Goal: Information Seeking & Learning: Find specific page/section

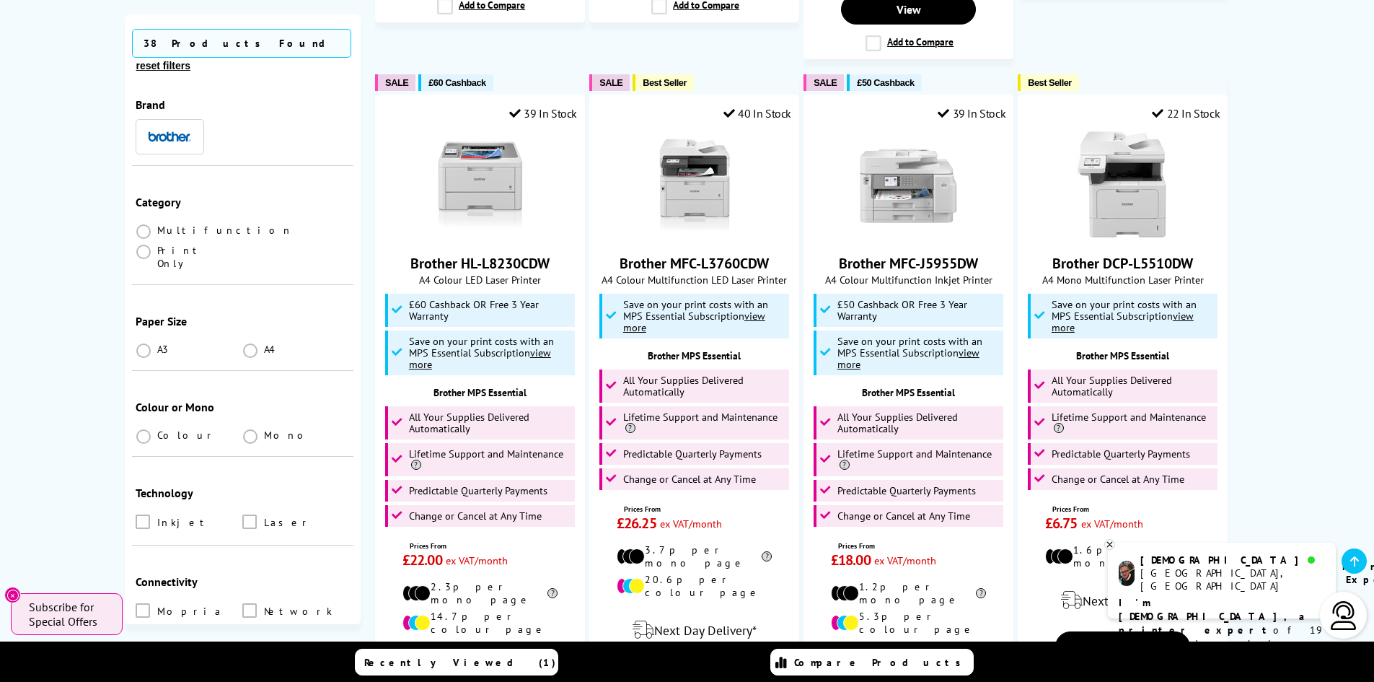
scroll to position [2813, 0]
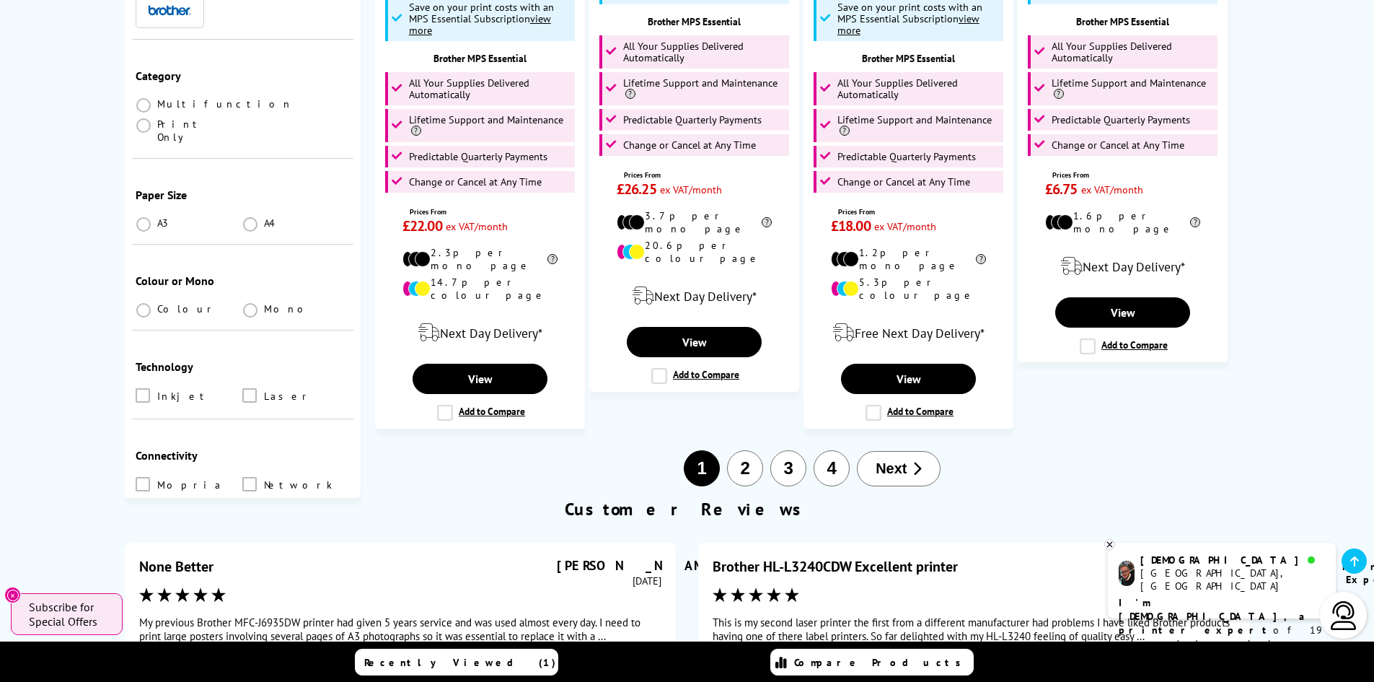
click at [875, 451] on button "Next" at bounding box center [899, 468] width 84 height 35
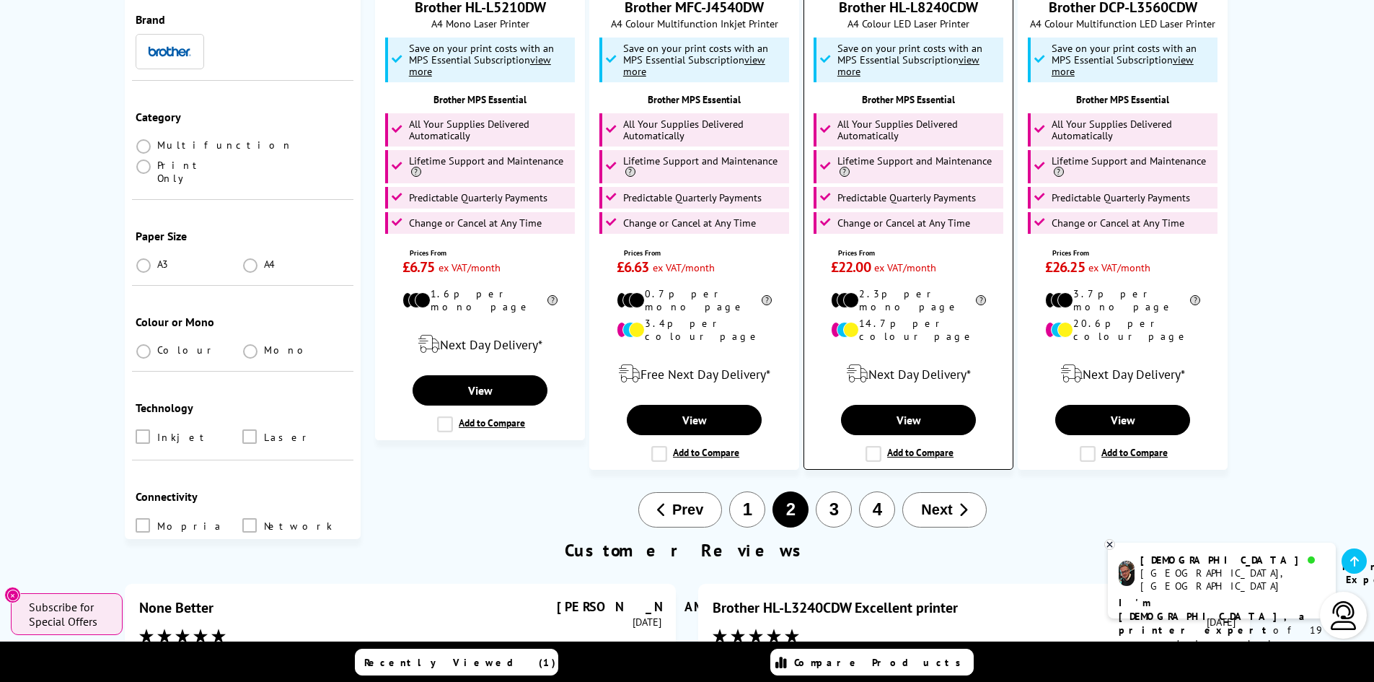
scroll to position [2813, 0]
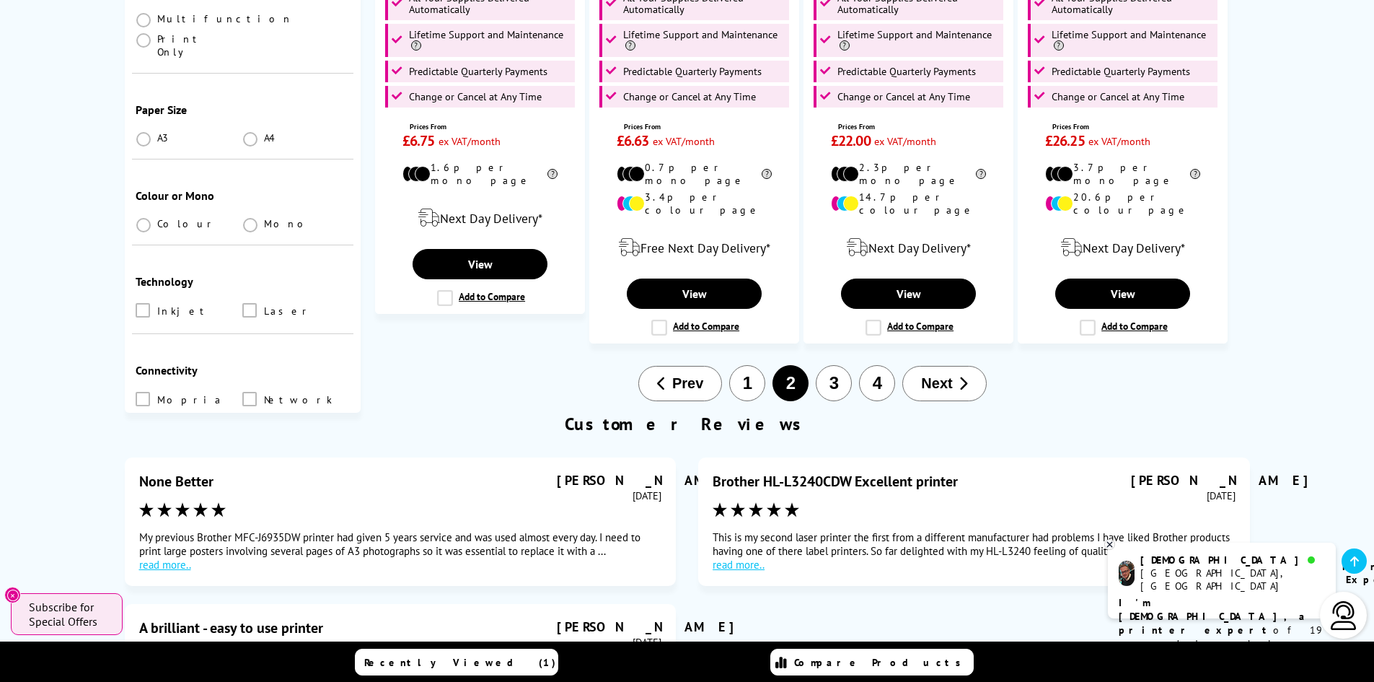
click at [839, 365] on button "3" at bounding box center [834, 383] width 36 height 36
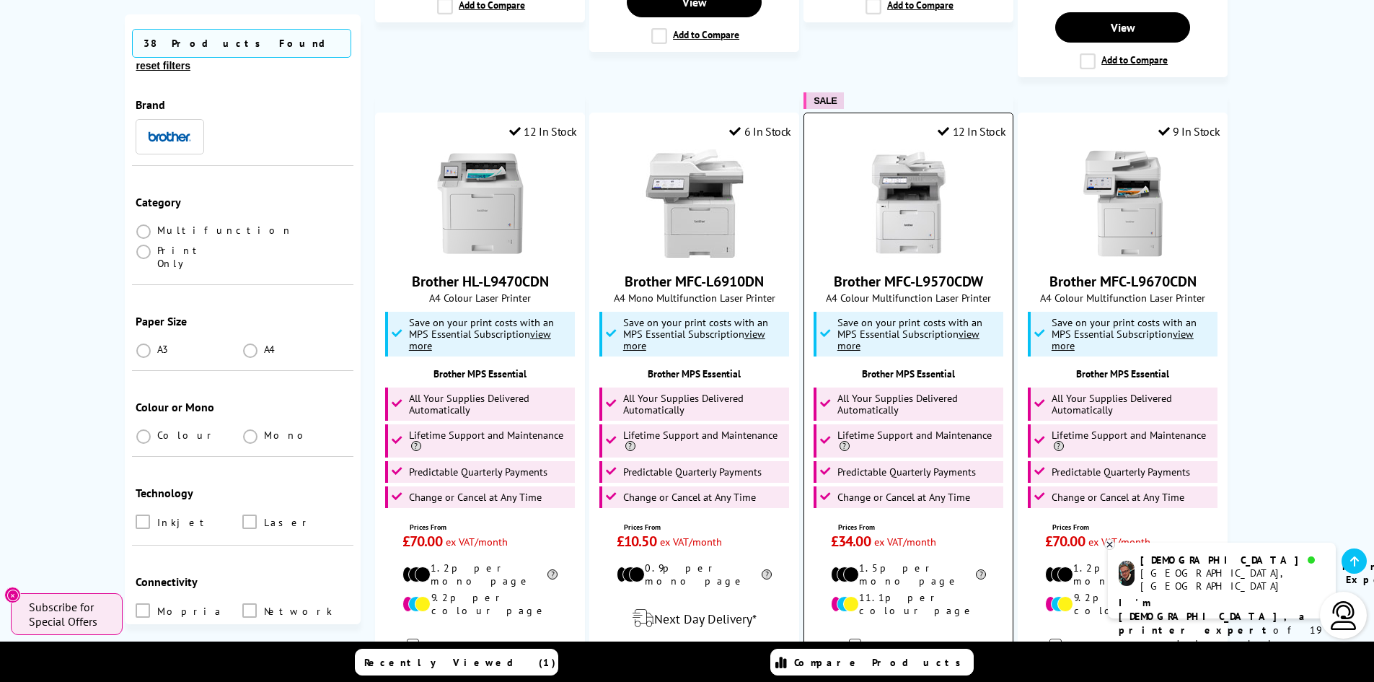
scroll to position [2597, 0]
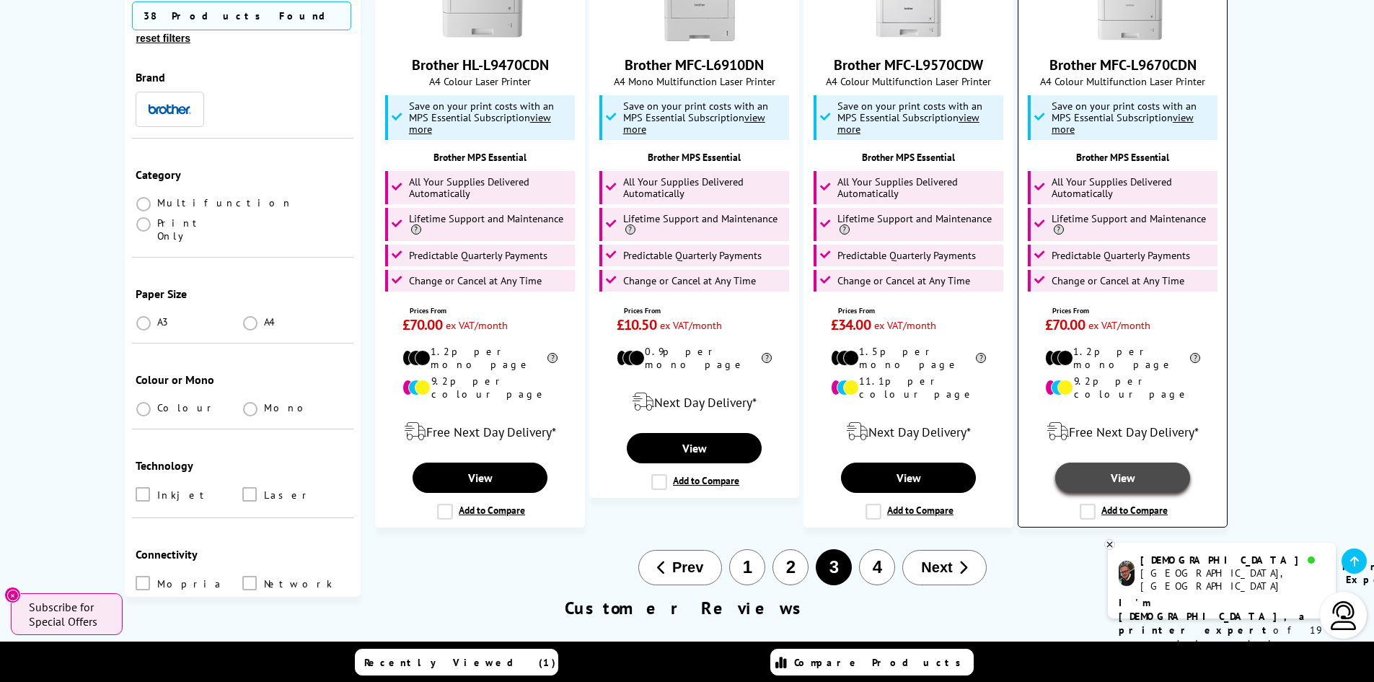
click at [1115, 462] on link "View" at bounding box center [1122, 477] width 134 height 30
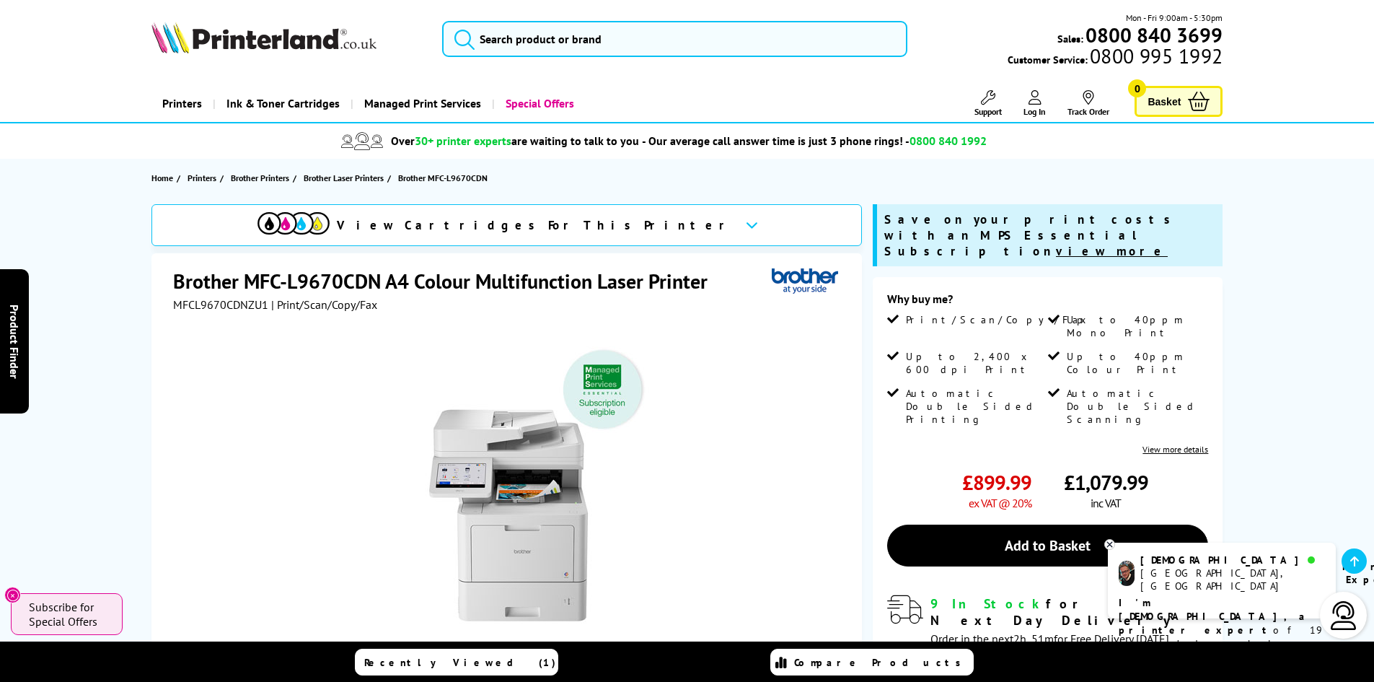
scroll to position [216, 0]
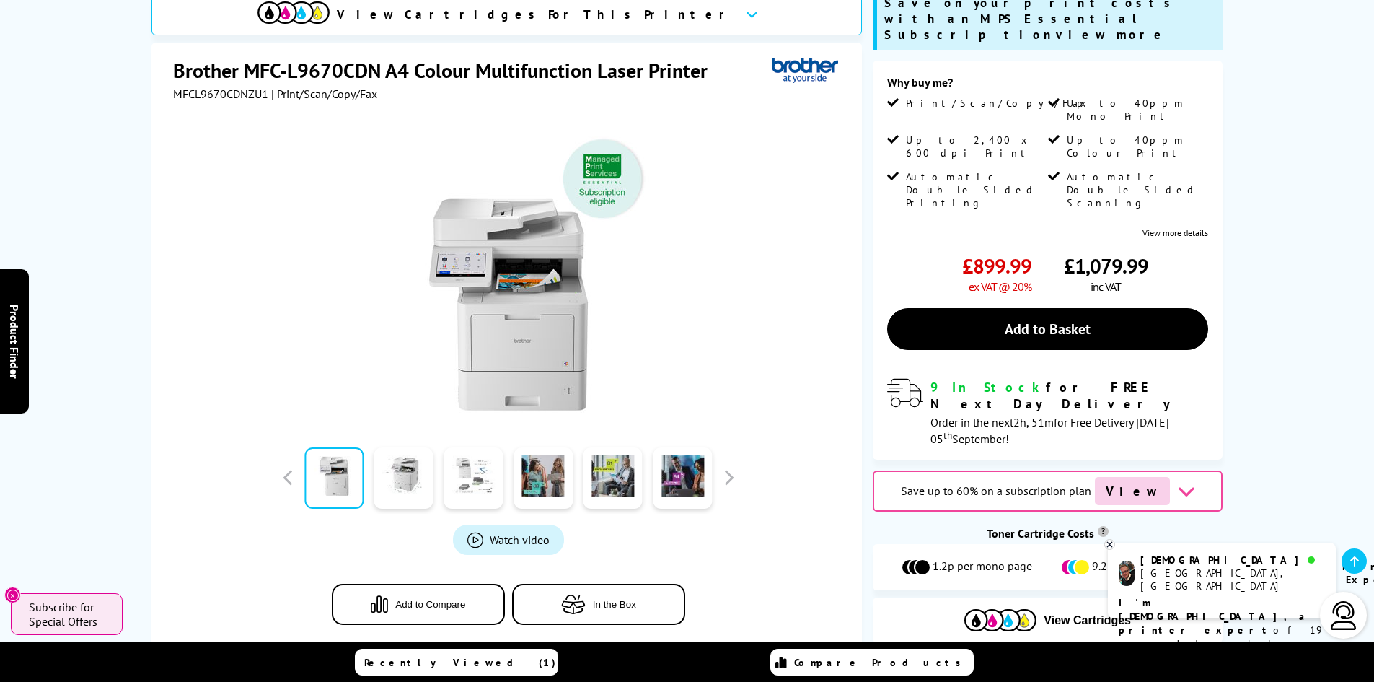
click at [480, 486] on link at bounding box center [473, 477] width 59 height 61
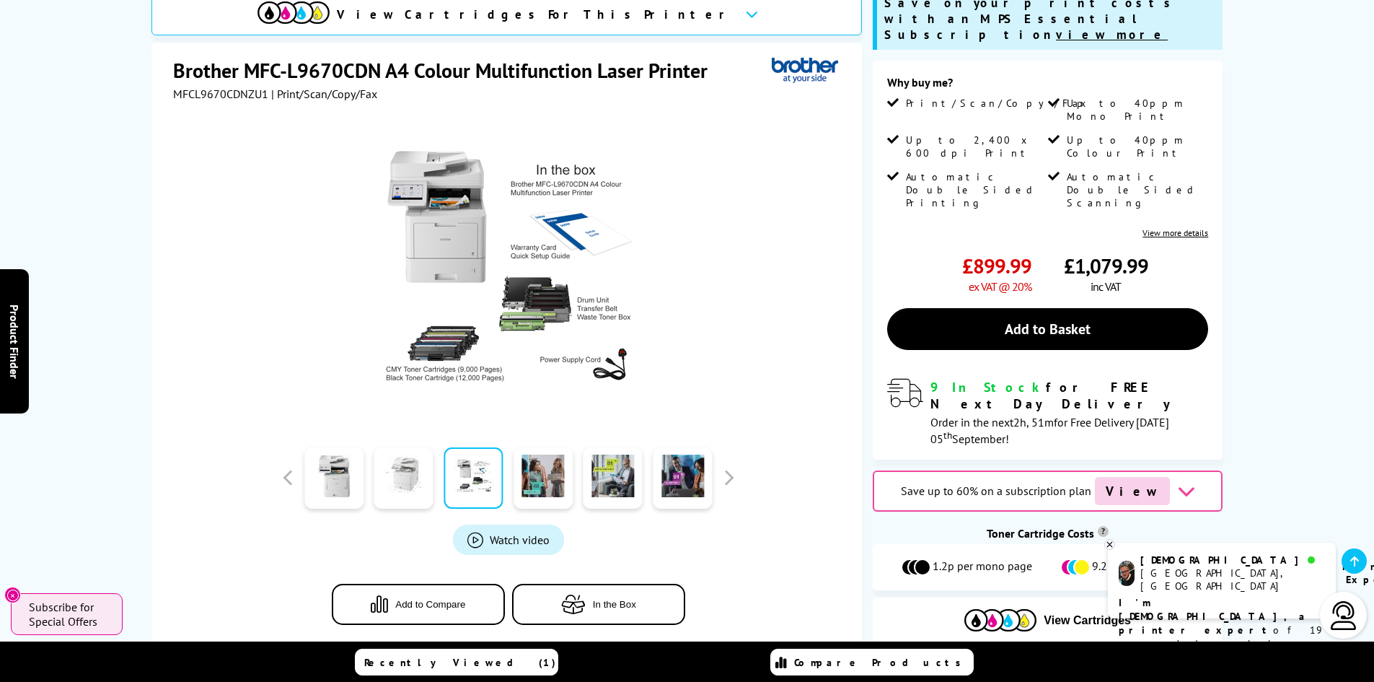
click at [422, 475] on link at bounding box center [403, 477] width 59 height 61
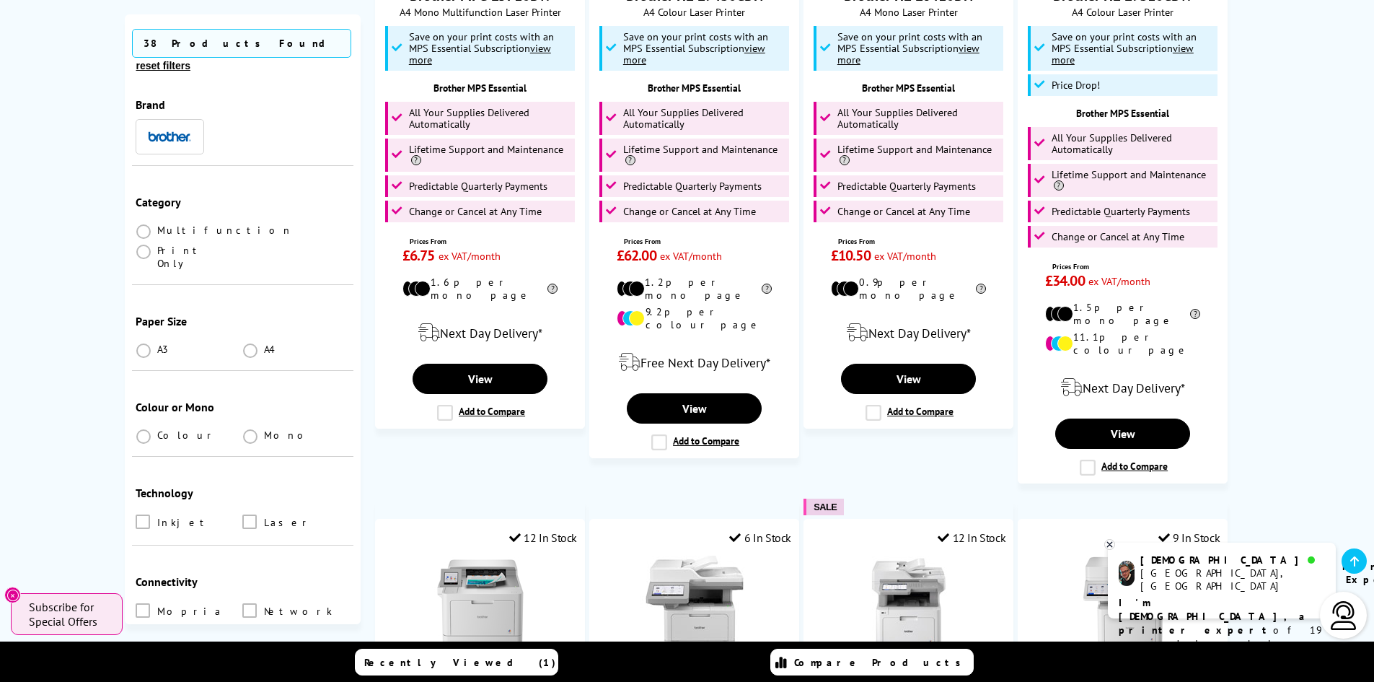
scroll to position [1731, 0]
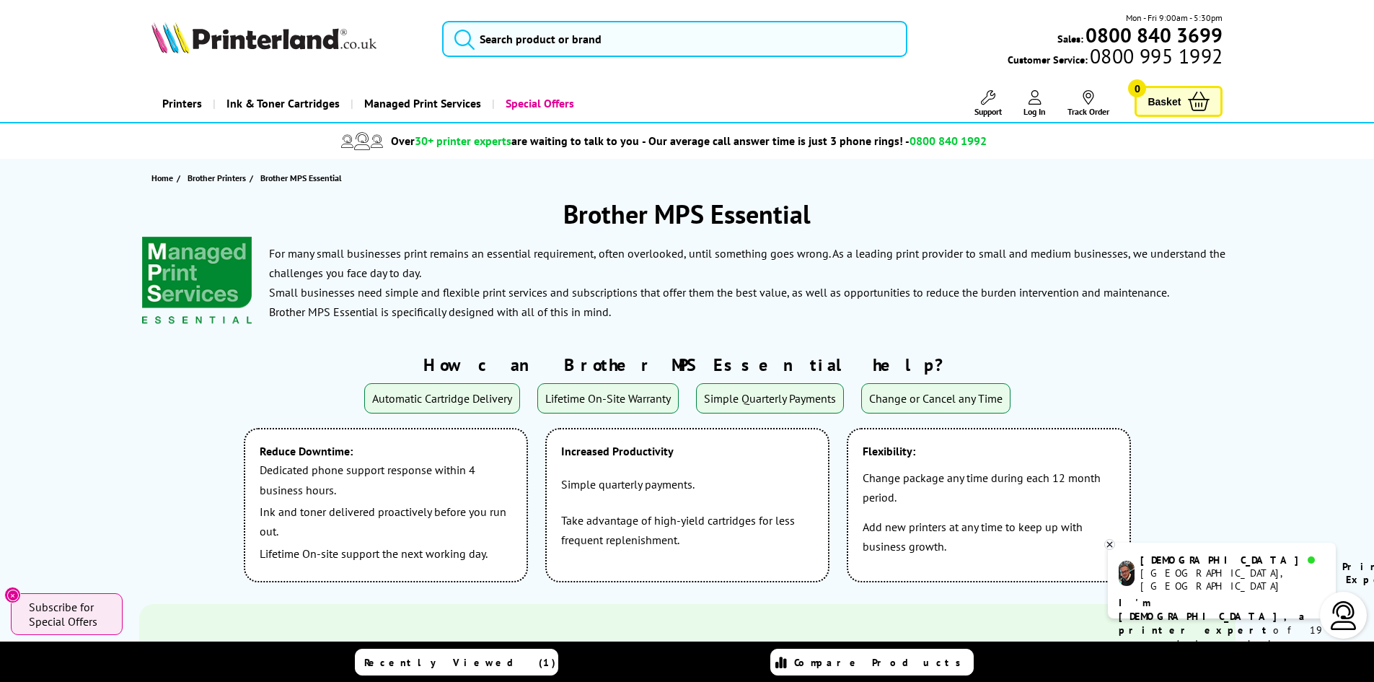
click at [568, 58] on div "Mon - Fri 9:00am - 5:30pm Sales: 0800 840 3699 Customer Service: 0800 995 1992" at bounding box center [687, 42] width 1154 height 63
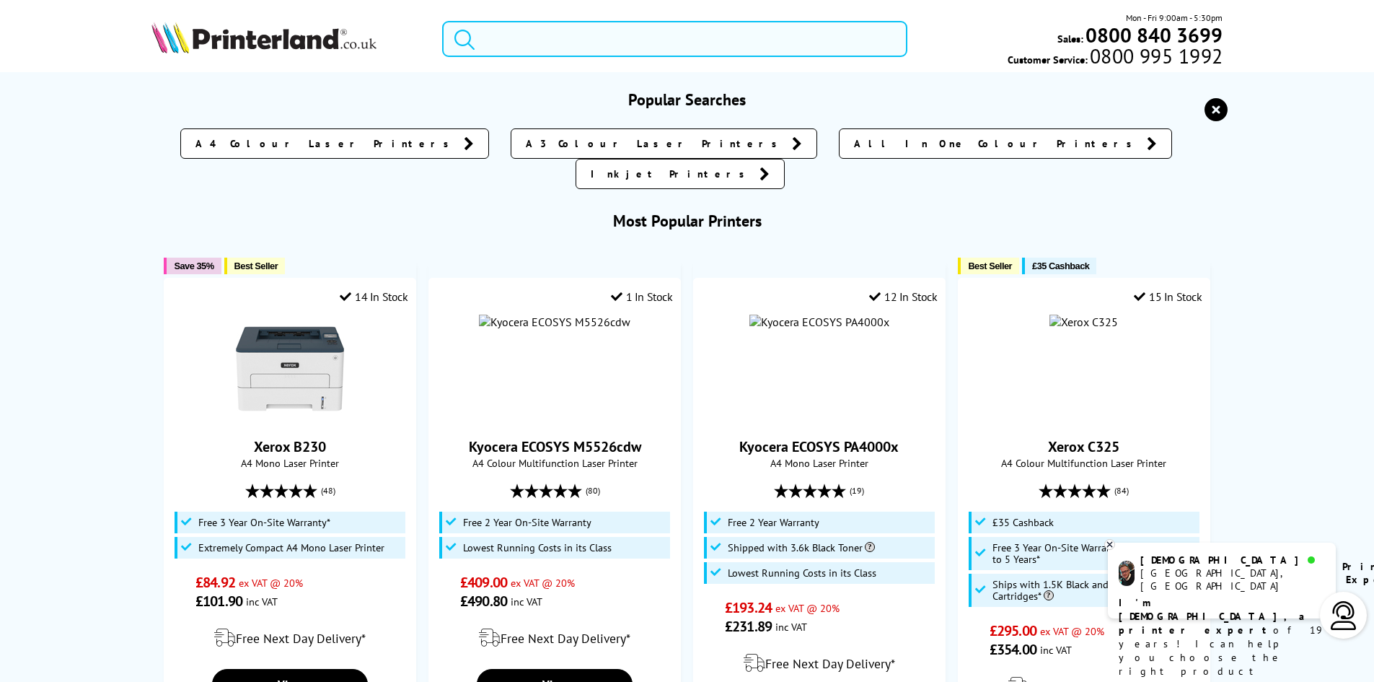
click at [573, 45] on input "search" at bounding box center [674, 39] width 465 height 36
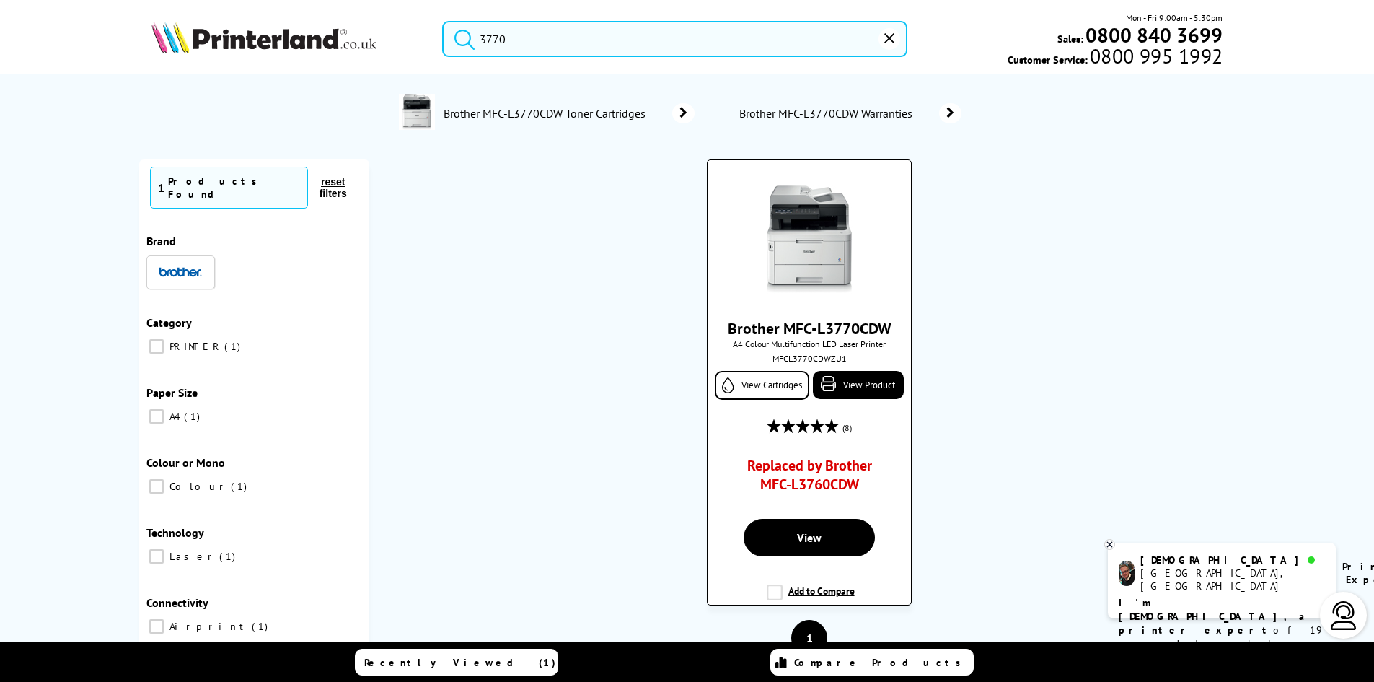
type input "3770"
click at [811, 318] on link "Brother MFC-L3770CDW" at bounding box center [810, 328] width 164 height 20
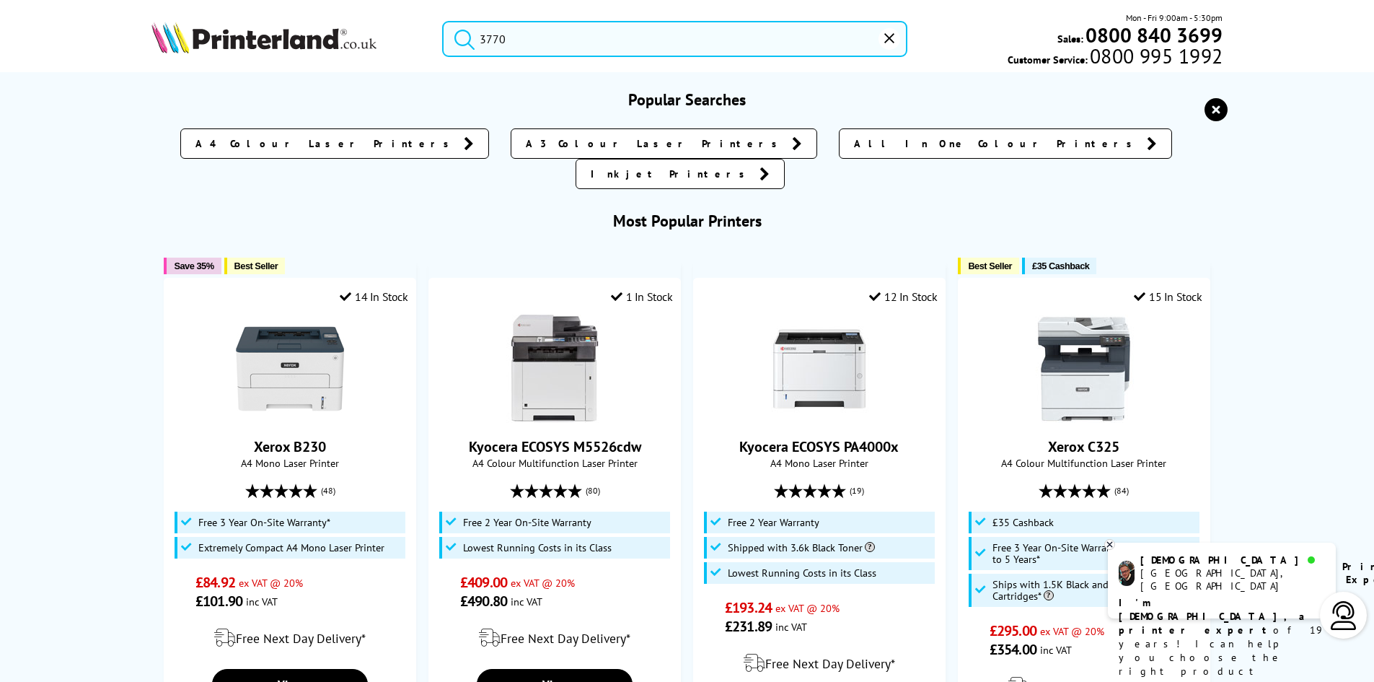
drag, startPoint x: 528, startPoint y: 28, endPoint x: 527, endPoint y: 53, distance: 24.5
click at [528, 30] on input "3770" at bounding box center [674, 39] width 465 height 36
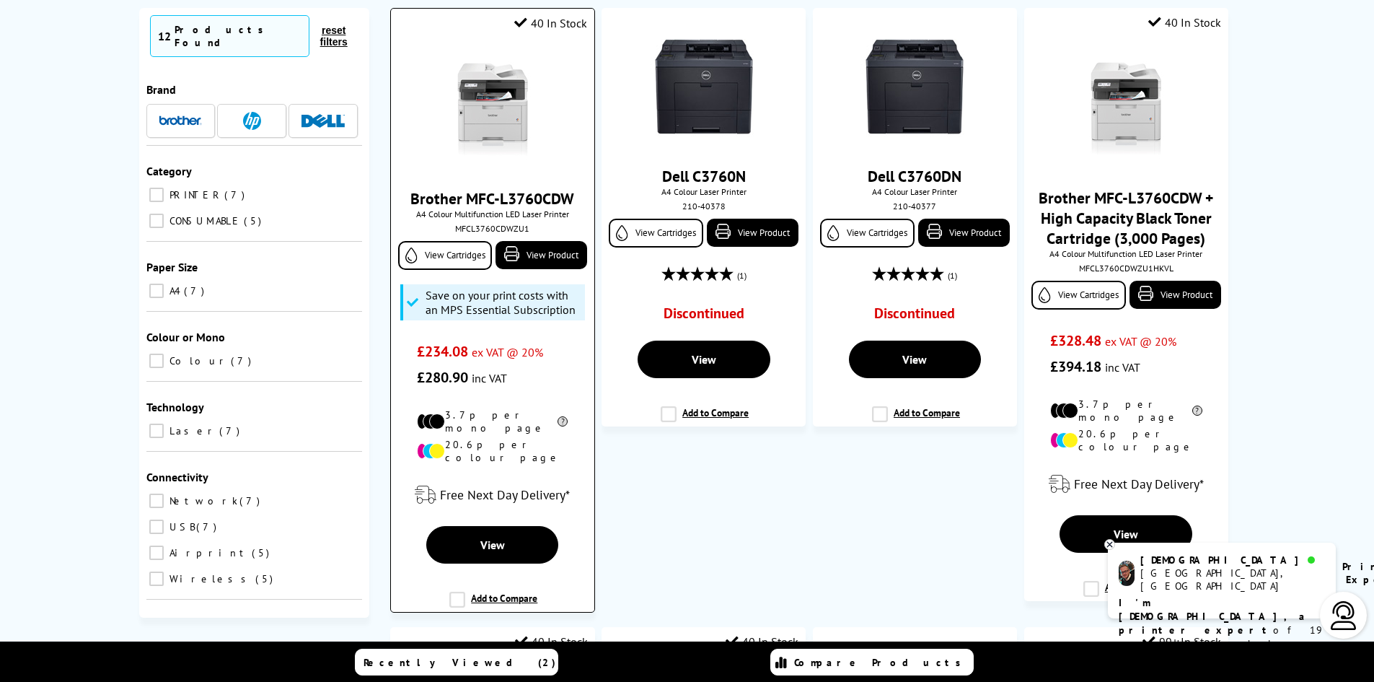
scroll to position [216, 0]
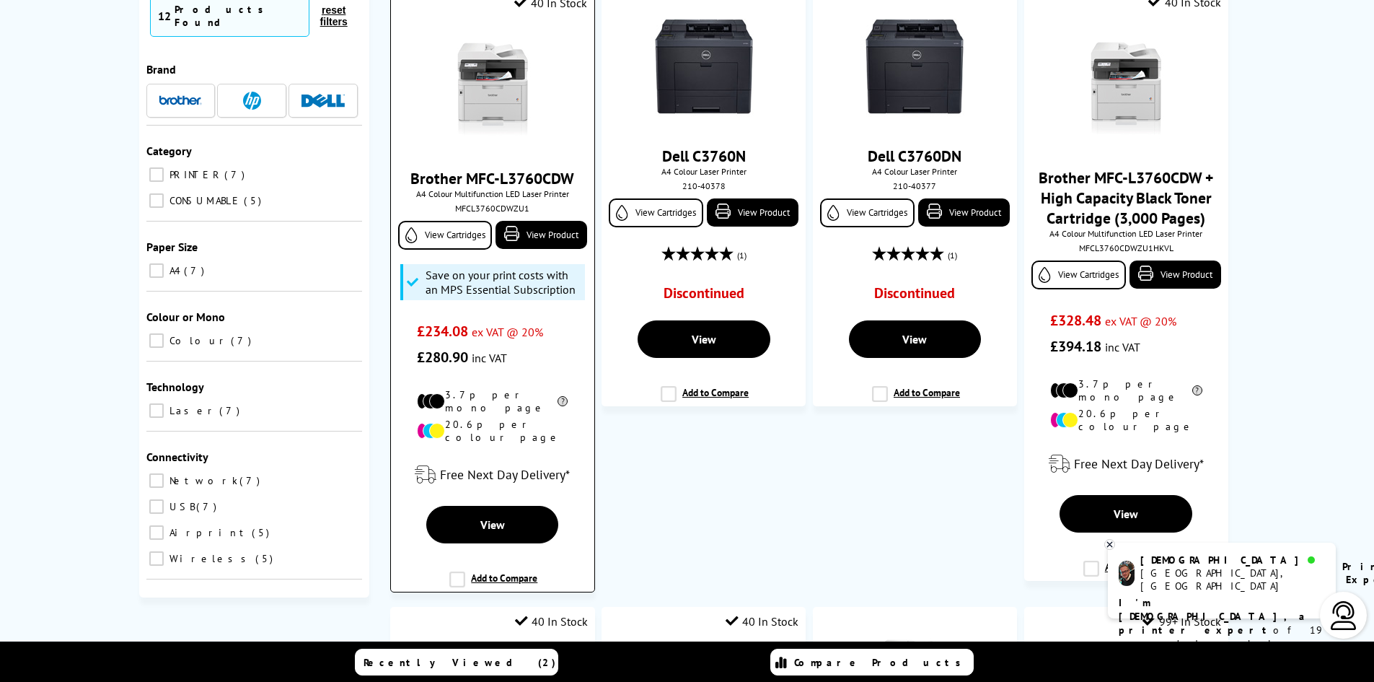
type input "3760"
click at [492, 177] on link "Brother MFC-L3760CDW" at bounding box center [492, 178] width 164 height 20
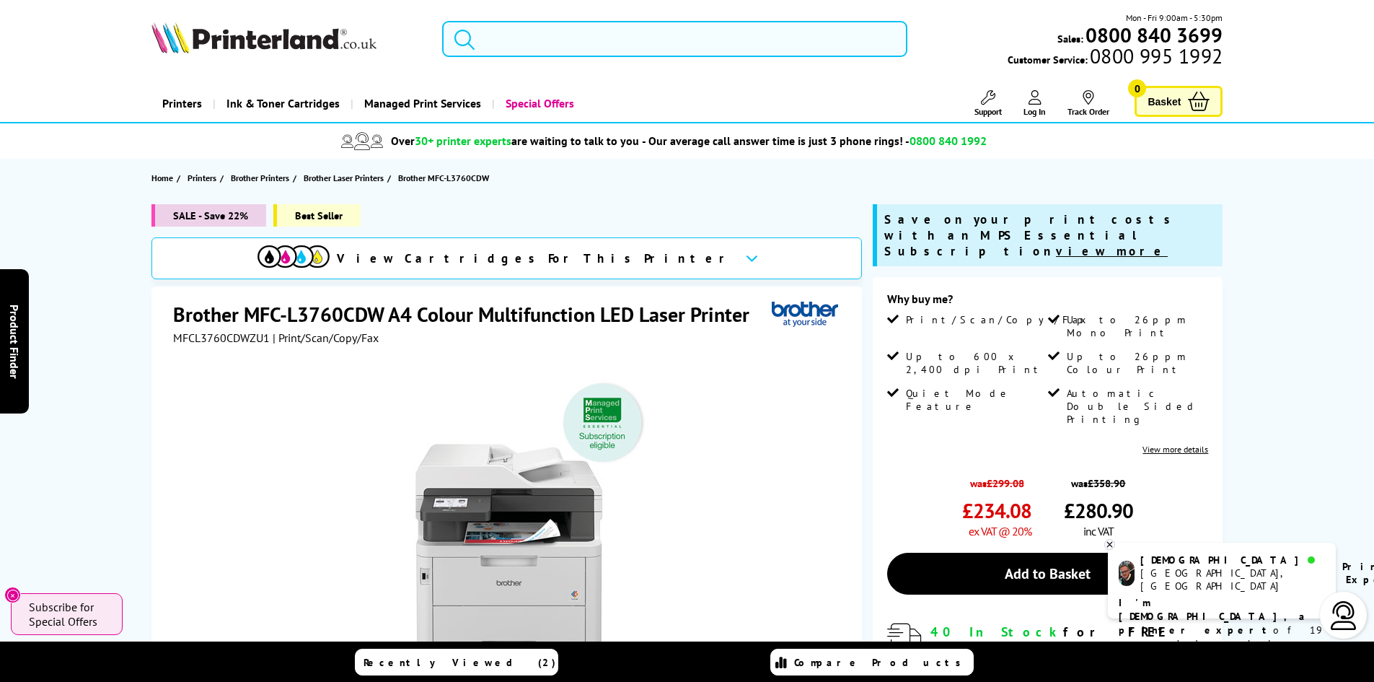
click at [541, 43] on input "search" at bounding box center [674, 39] width 465 height 36
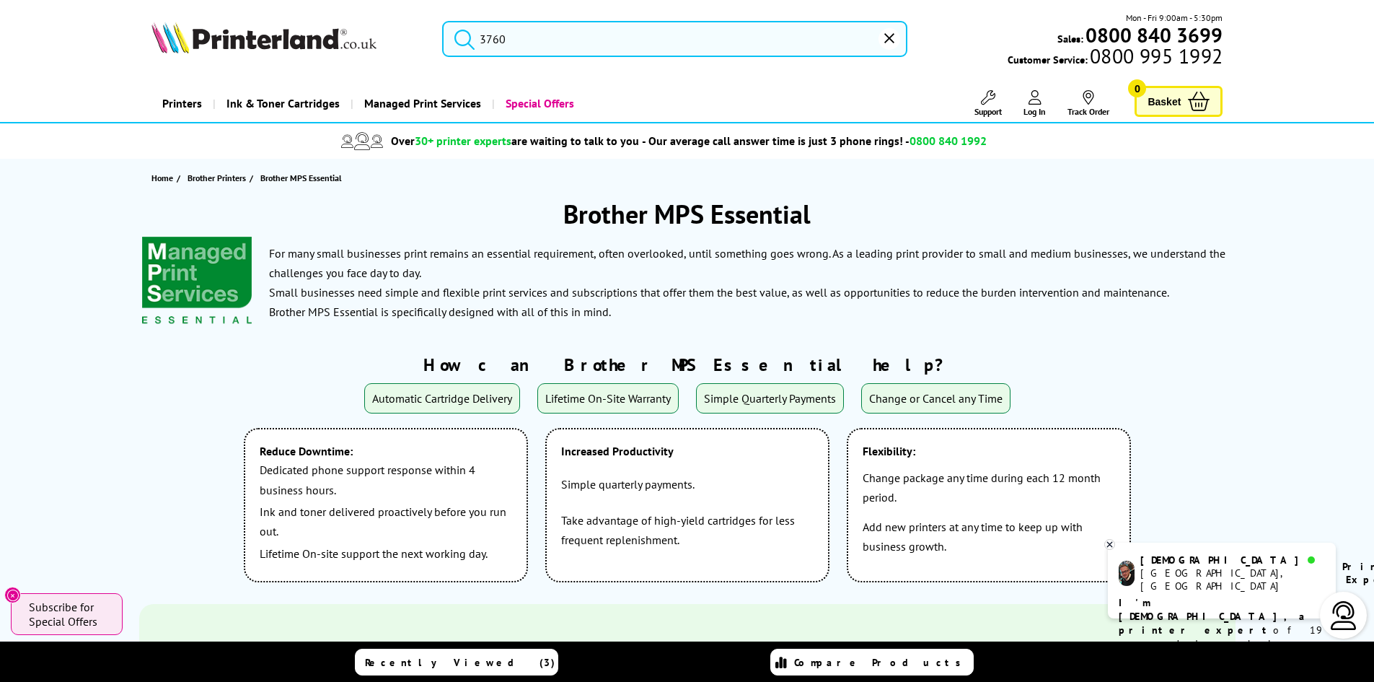
click at [197, 102] on link "Printers" at bounding box center [181, 103] width 61 height 37
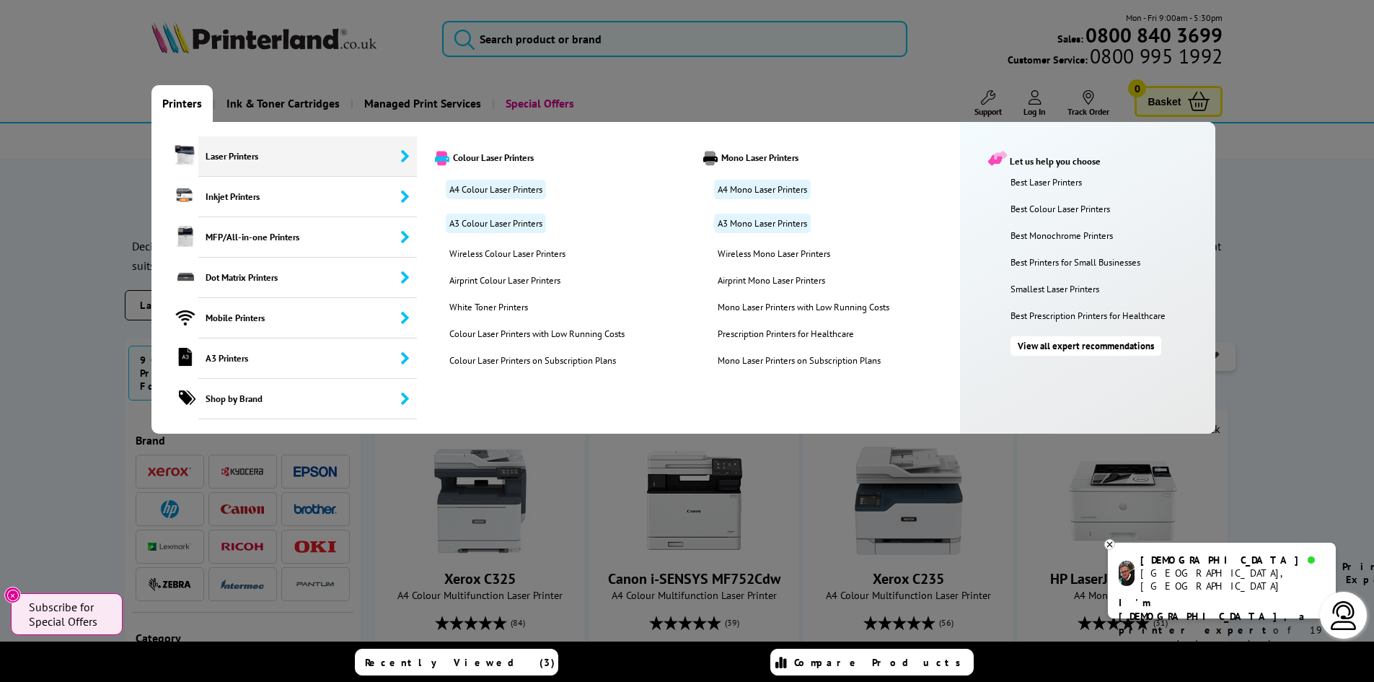
click at [203, 151] on span "Laser Printers" at bounding box center [307, 156] width 219 height 40
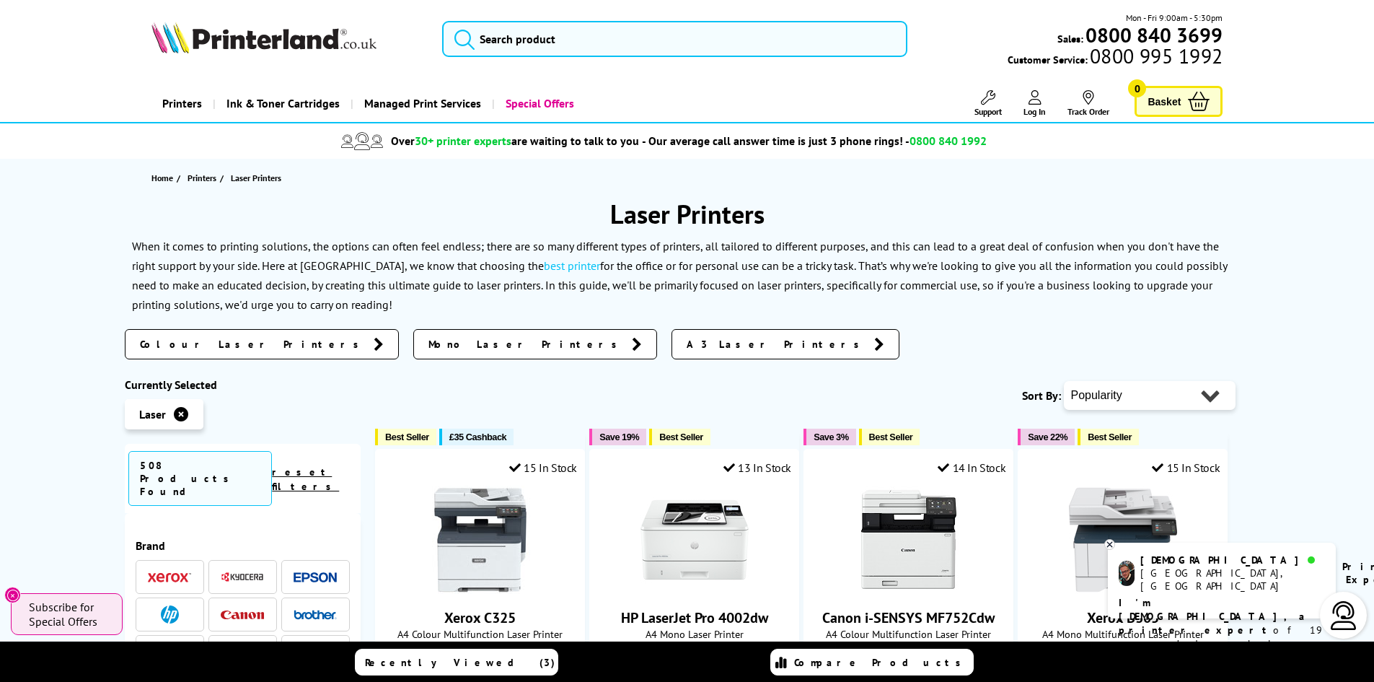
drag, startPoint x: 598, startPoint y: 61, endPoint x: 594, endPoint y: 51, distance: 10.0
click at [598, 60] on div "Mon - Fri 9:00am - 5:30pm Sales: 0800 840 3699 Customer Service: 0800 995 1992" at bounding box center [687, 42] width 1154 height 63
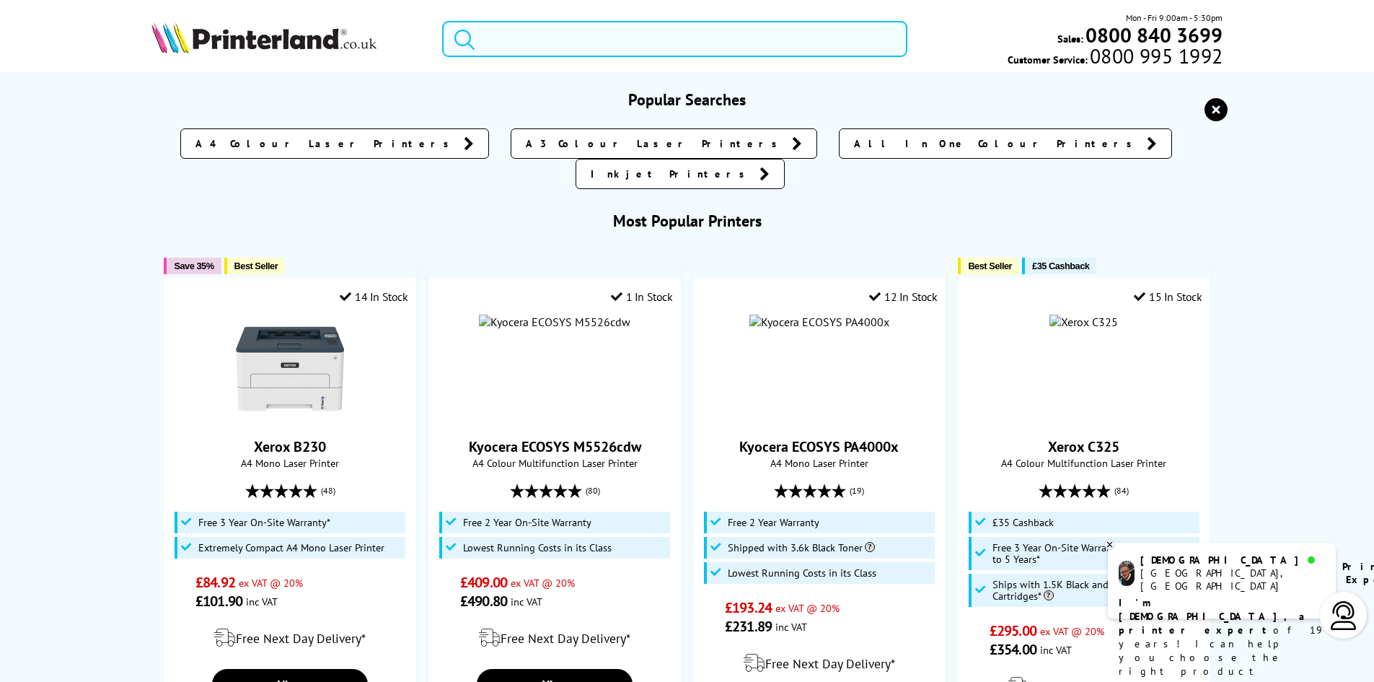
click at [593, 49] on input "search" at bounding box center [674, 39] width 465 height 36
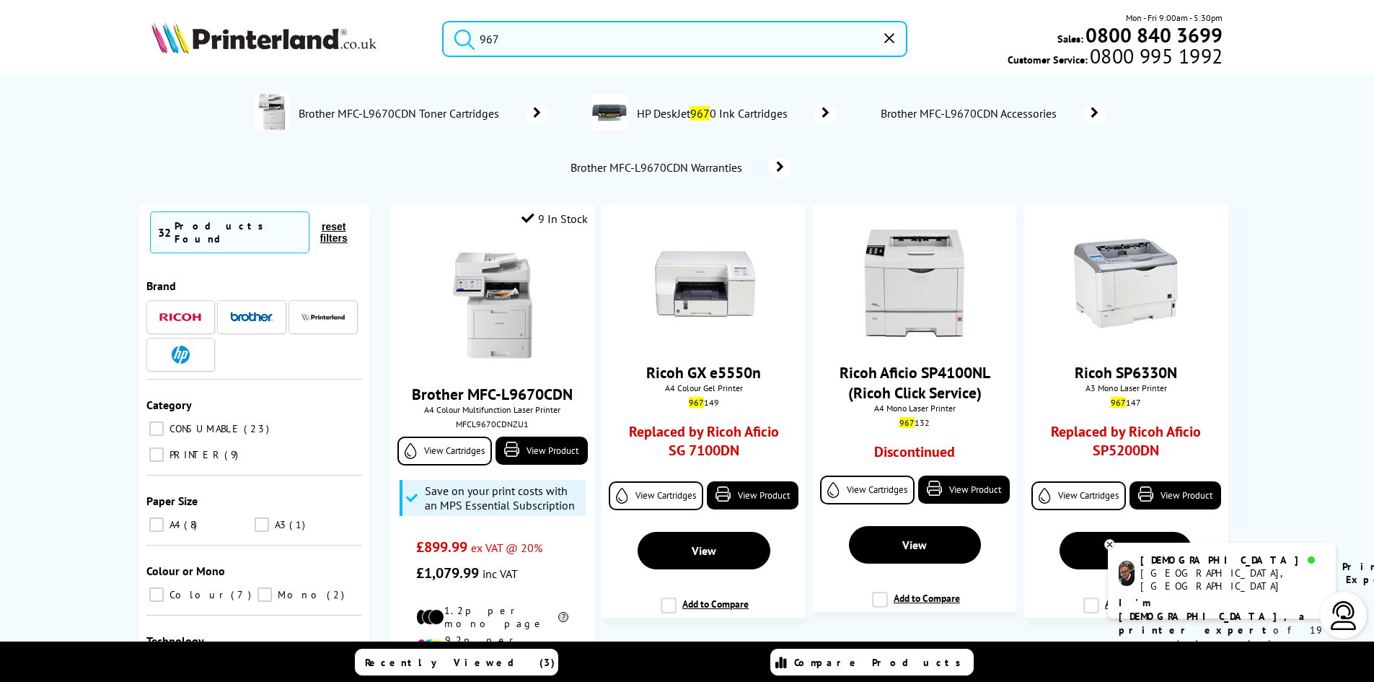
drag, startPoint x: 515, startPoint y: 43, endPoint x: 377, endPoint y: 56, distance: 139.2
click at [377, 56] on div "967 Mon - Fri 9:00am - 5:30pm Sales: 0800 840 3699 Customer Service: 0800 995 1…" at bounding box center [687, 42] width 1154 height 63
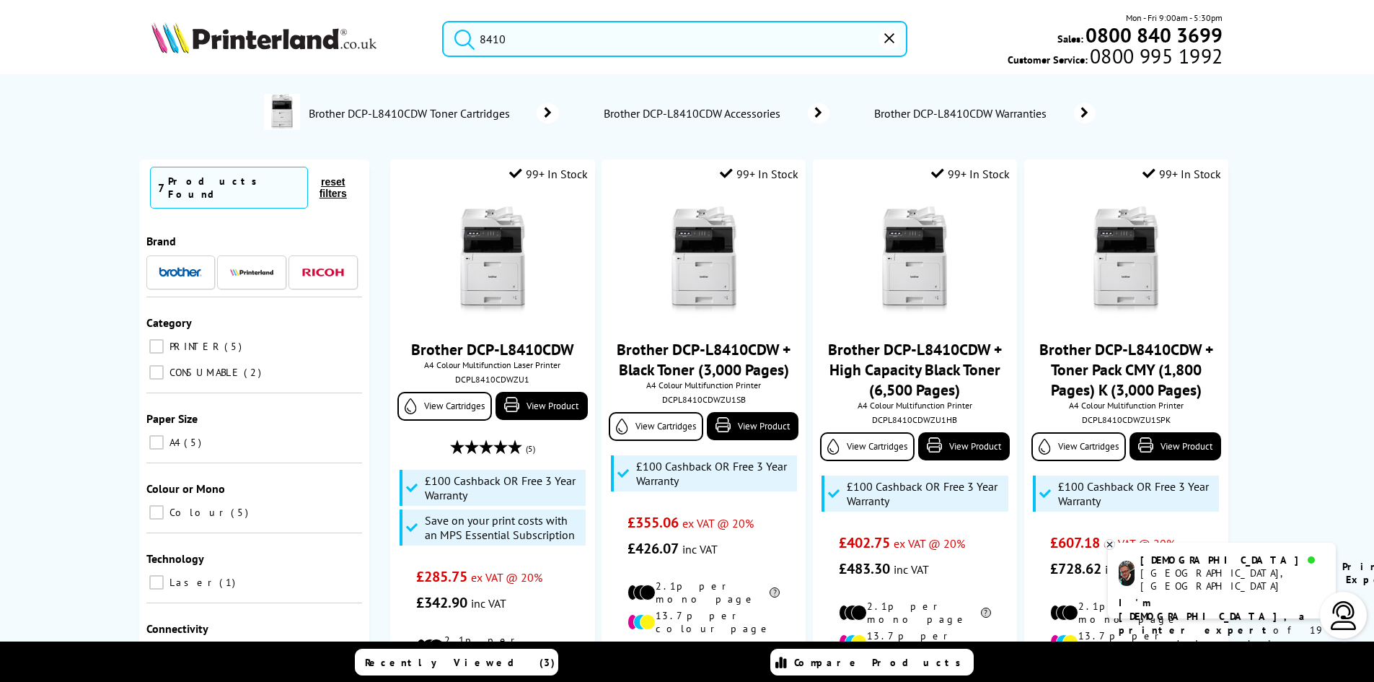
drag, startPoint x: 517, startPoint y: 39, endPoint x: 242, endPoint y: 45, distance: 274.9
click at [242, 45] on div "8410 Mon - Fri 9:00am - 5:30pm Sales: 0800 840 3699 Customer Service: 0800 995 …" at bounding box center [687, 42] width 1154 height 63
type input "8410"
drag, startPoint x: 122, startPoint y: 444, endPoint x: 160, endPoint y: 25, distance: 420.8
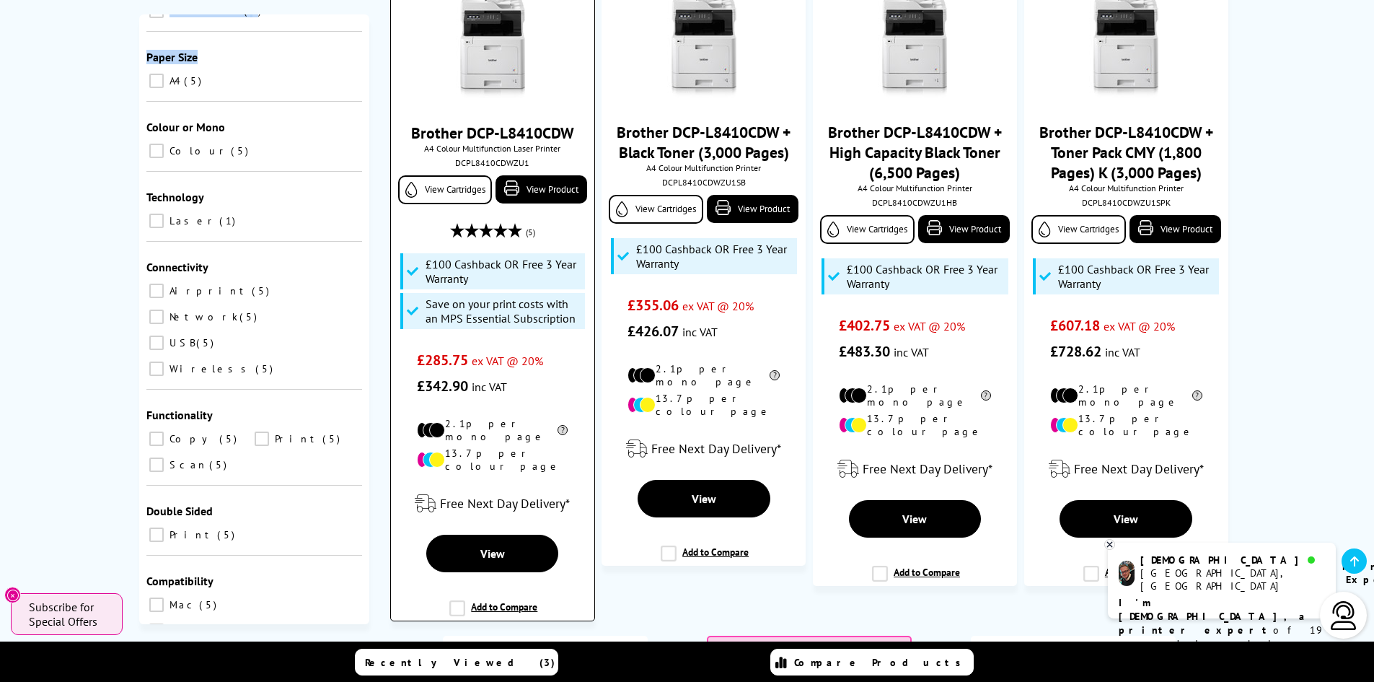
scroll to position [216, 0]
